Goal: Task Accomplishment & Management: Manage account settings

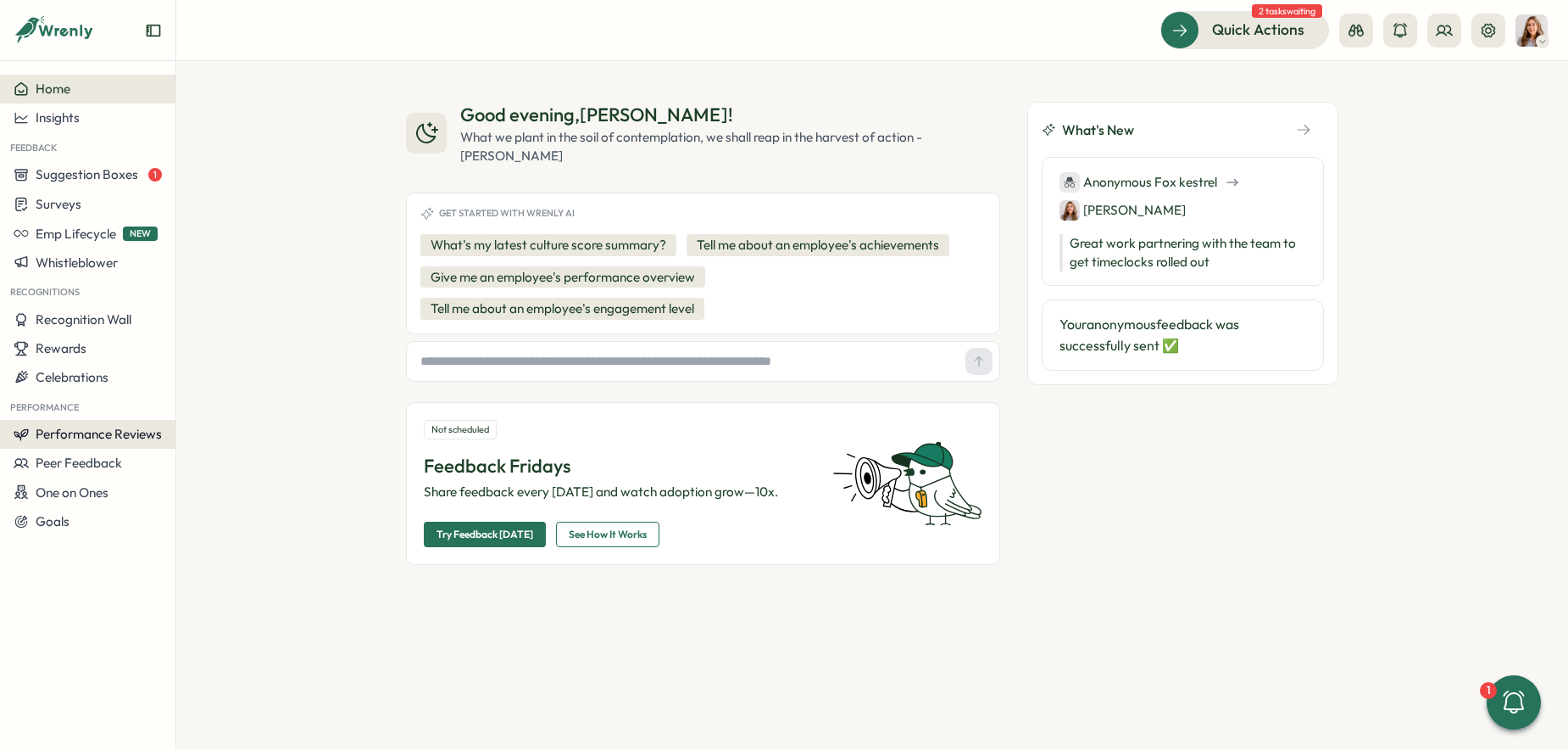
click at [122, 434] on span "Performance Reviews" at bounding box center [98, 434] width 127 height 16
click at [119, 434] on span "Performance Reviews" at bounding box center [98, 434] width 127 height 16
click at [131, 430] on span "Performance Reviews" at bounding box center [98, 434] width 127 height 16
click at [206, 409] on div "Reviews" at bounding box center [246, 402] width 131 height 19
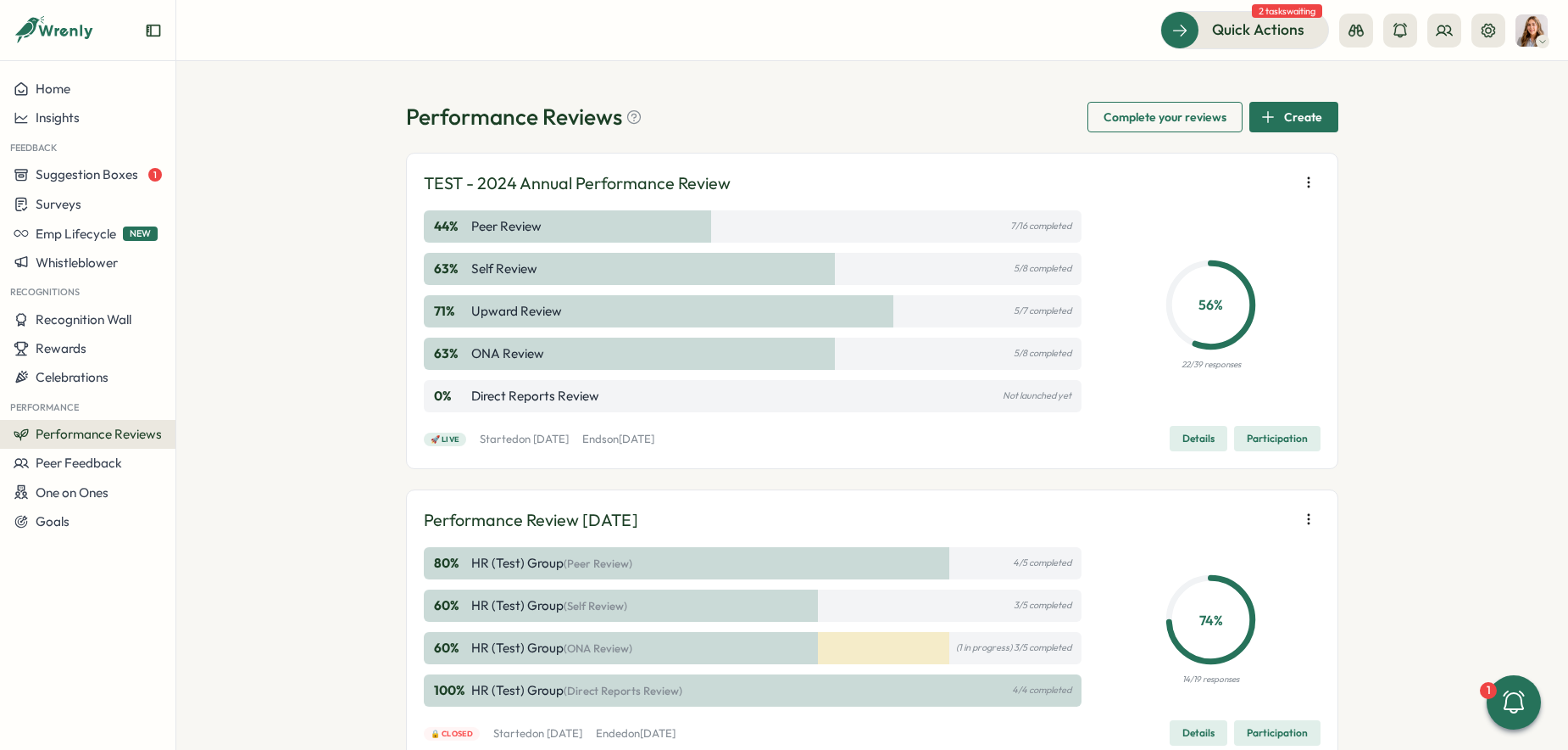
drag, startPoint x: 919, startPoint y: 270, endPoint x: 872, endPoint y: 266, distance: 47.2
click at [919, 270] on div "63 % Self Review 5/8 completed" at bounding box center [753, 269] width 658 height 32
click at [1277, 434] on span "Participation" at bounding box center [1277, 438] width 61 height 24
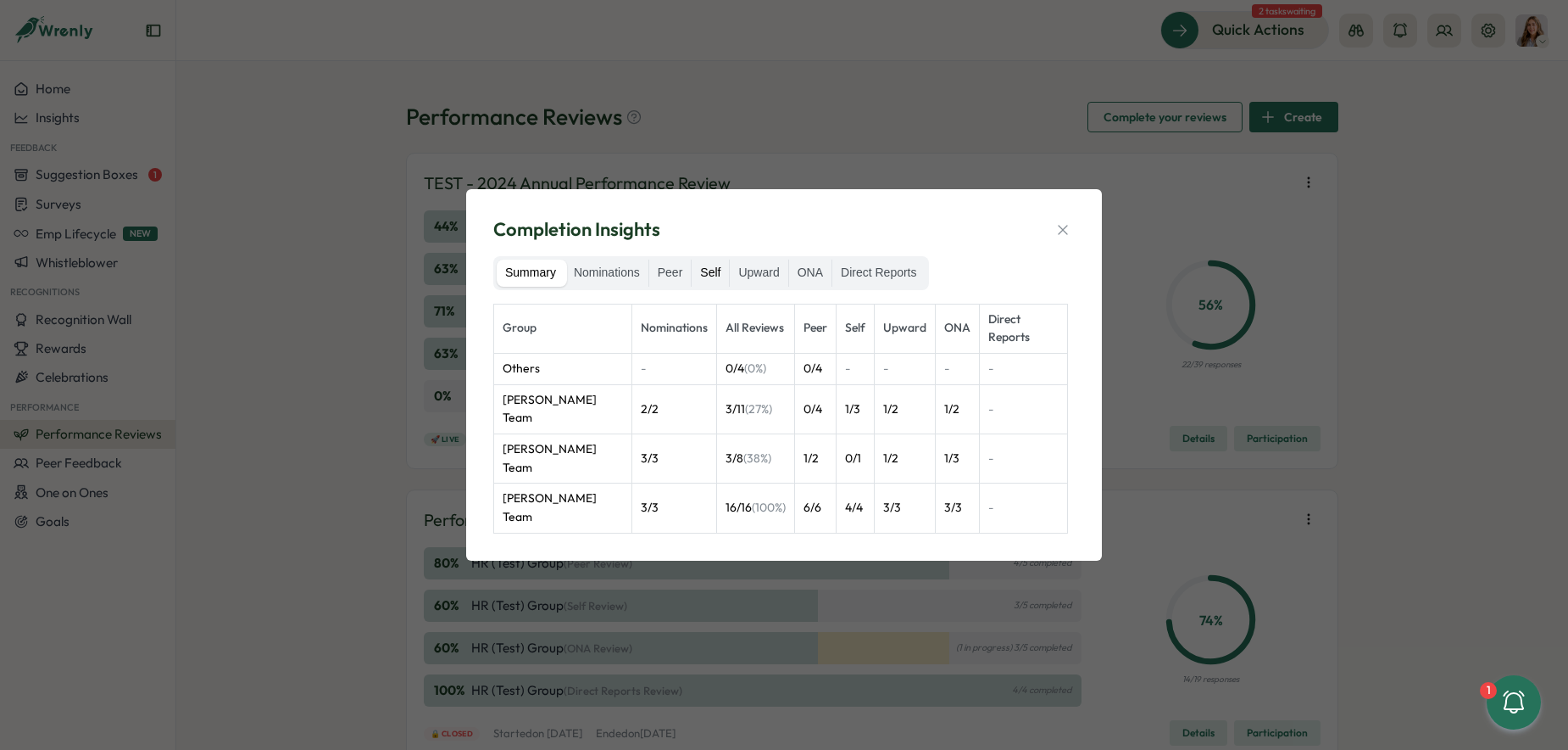
click at [712, 287] on label "Self" at bounding box center [710, 273] width 37 height 27
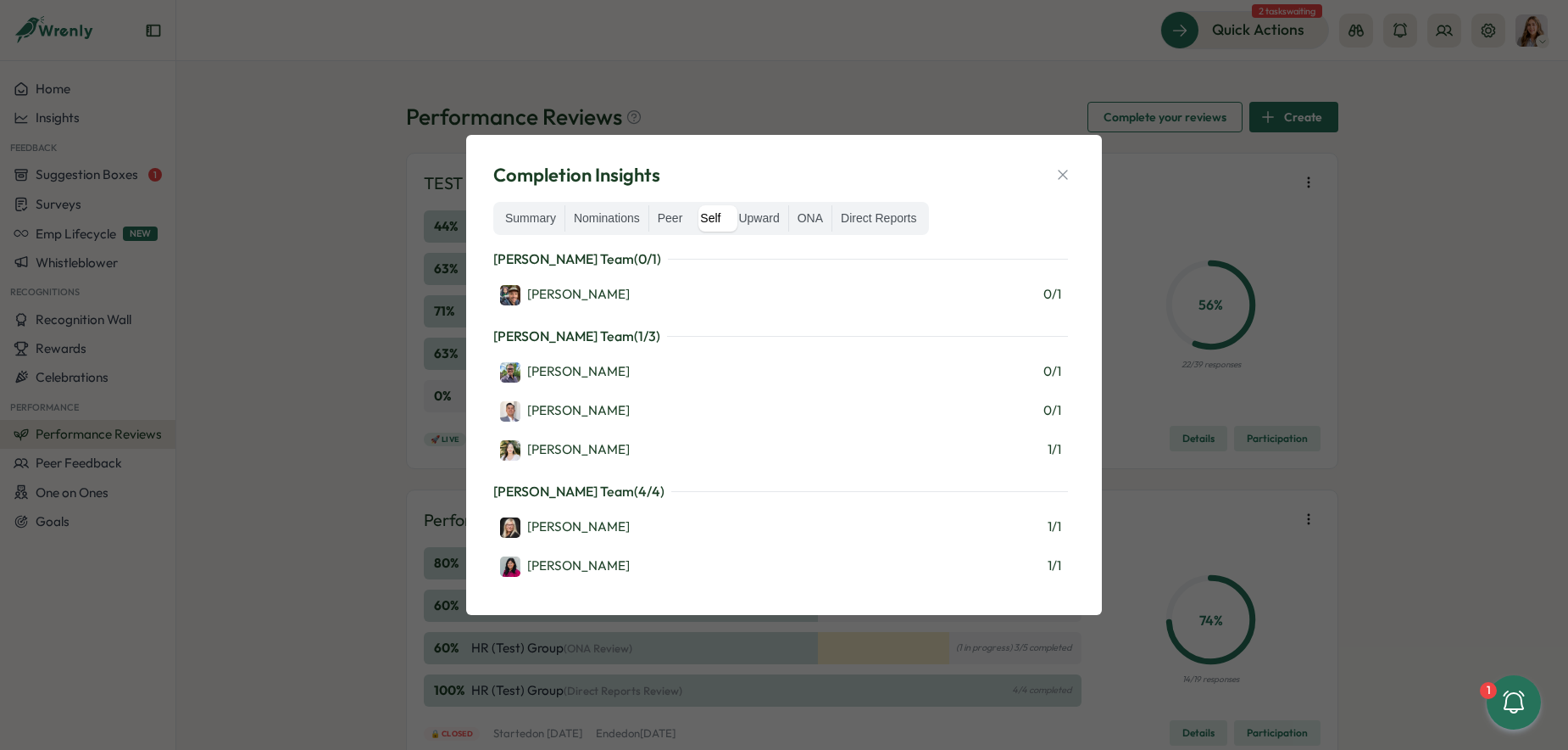
scroll to position [1, 0]
